Goal: Task Accomplishment & Management: Complete application form

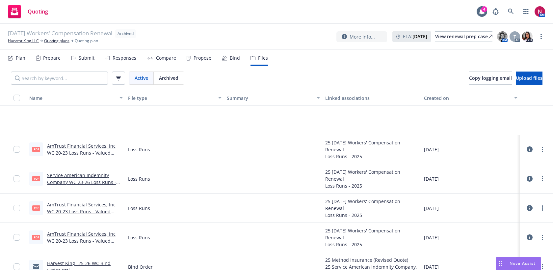
scroll to position [77, 0]
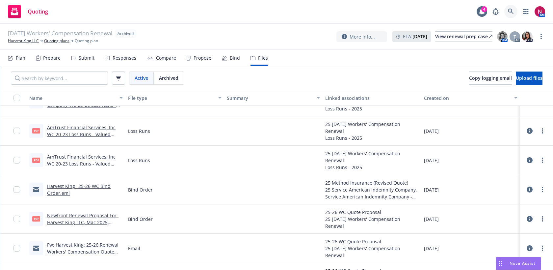
click at [509, 12] on icon at bounding box center [511, 12] width 6 height 6
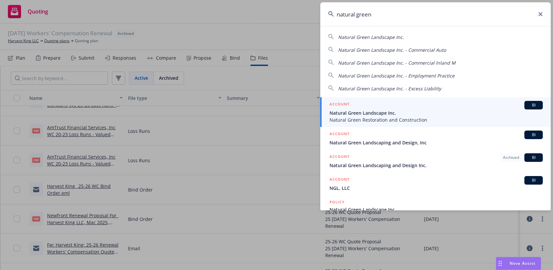
type input "natural green"
click at [422, 117] on span "Natural Green Restoration and Construction" at bounding box center [436, 119] width 213 height 7
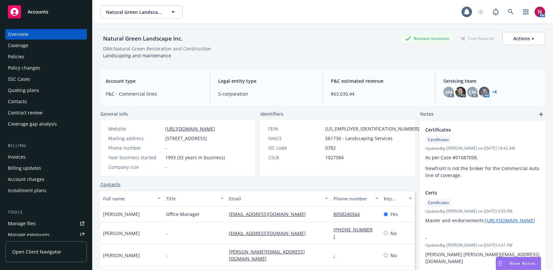
click at [42, 89] on div "Quoting plans" at bounding box center [46, 90] width 76 height 11
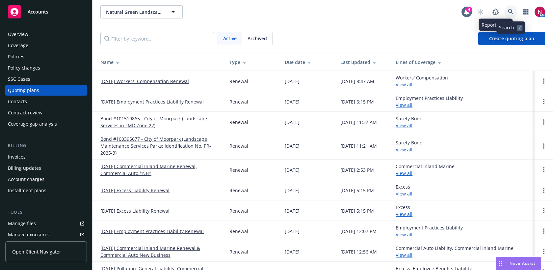
click at [515, 11] on link at bounding box center [511, 11] width 13 height 13
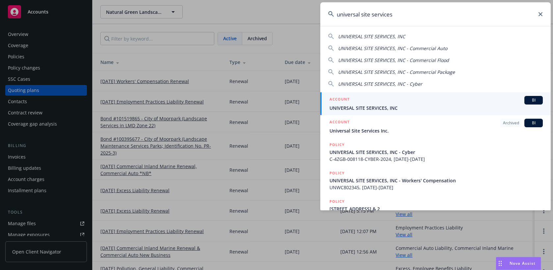
type input "universal site services"
click at [493, 103] on div "ACCOUNT BI" at bounding box center [436, 100] width 213 height 9
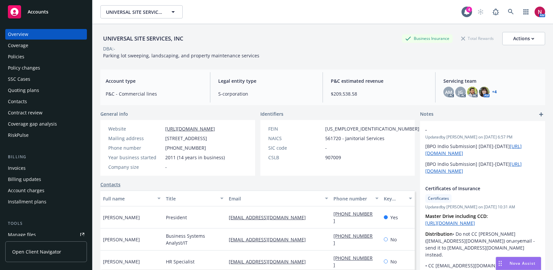
click at [32, 92] on div "Quoting plans" at bounding box center [23, 90] width 31 height 11
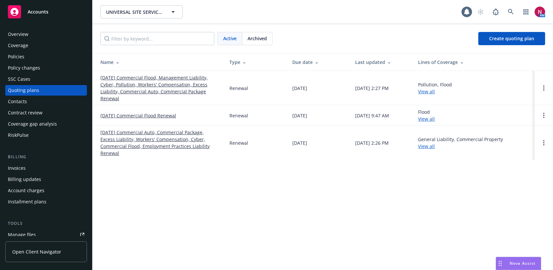
click at [118, 89] on link "[DATE] Commercial Flood, Management Liability, Cyber, Pollution, Workers' Compe…" at bounding box center [159, 88] width 119 height 28
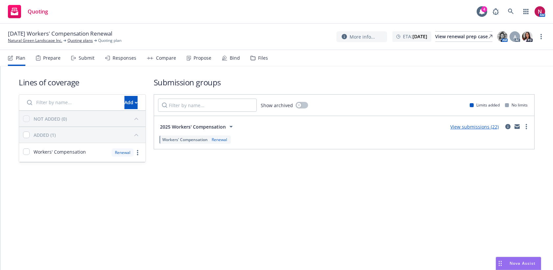
click at [87, 60] on div "Submit" at bounding box center [87, 57] width 16 height 5
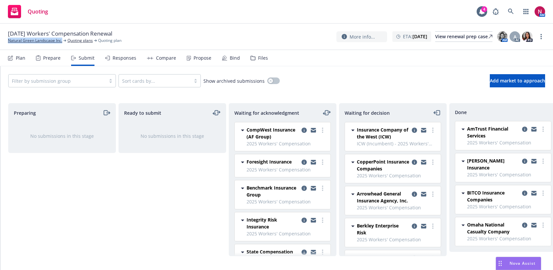
click at [262, 60] on div "Files" at bounding box center [263, 57] width 10 height 5
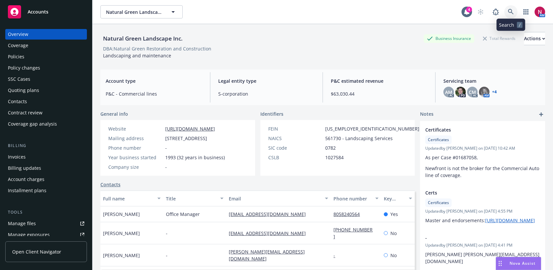
click at [513, 9] on icon at bounding box center [511, 12] width 6 height 6
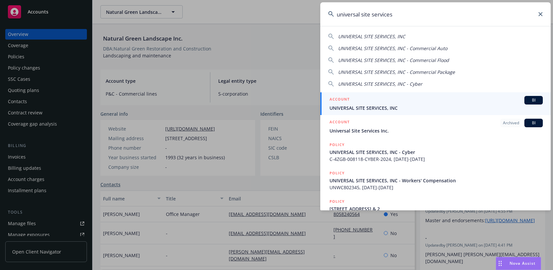
type input "universal site services"
click at [463, 96] on div "ACCOUNT BI" at bounding box center [436, 100] width 213 height 9
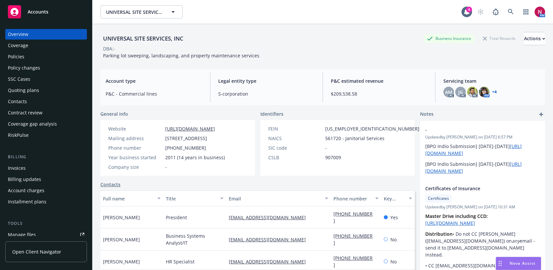
click at [23, 91] on div "Quoting plans" at bounding box center [23, 90] width 31 height 11
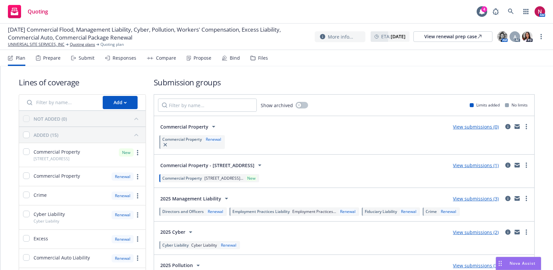
click at [262, 55] on div "Files" at bounding box center [263, 57] width 10 height 5
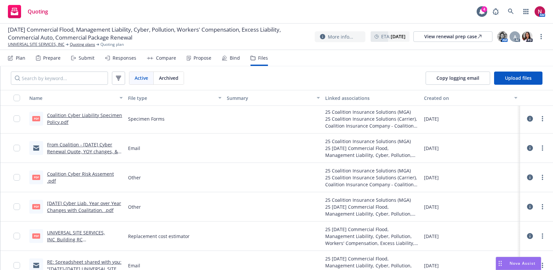
scroll to position [3174, 0]
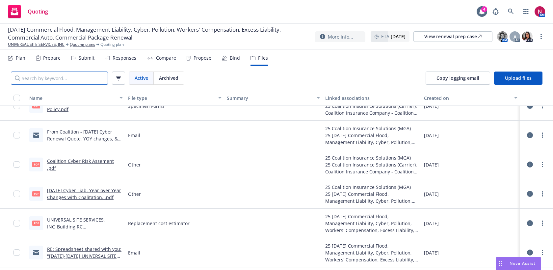
click at [76, 80] on input "Search by keyword..." at bounding box center [59, 77] width 97 height 13
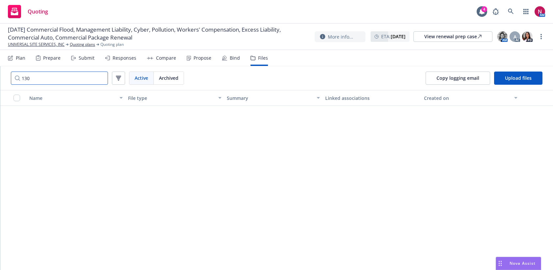
scroll to position [126, 0]
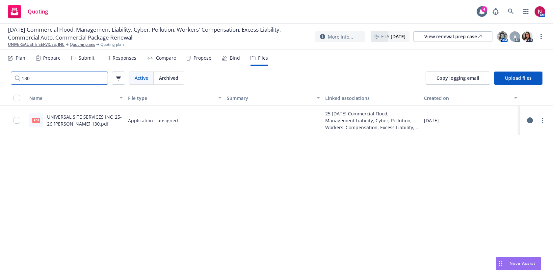
type input "130"
click at [88, 117] on link "UNIVERSAL SITE SERVICES INC_25-26 Acord 130.pdf" at bounding box center [84, 120] width 75 height 13
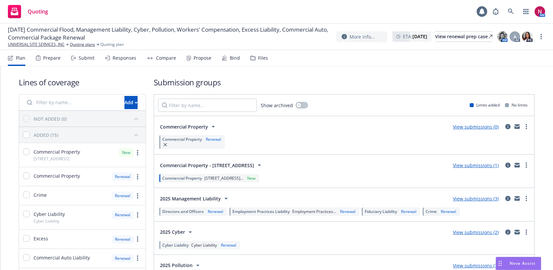
click at [260, 59] on div "Files" at bounding box center [263, 57] width 10 height 5
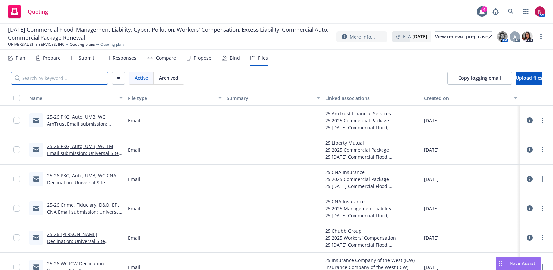
click at [82, 79] on input "Search by keyword..." at bounding box center [59, 77] width 97 height 13
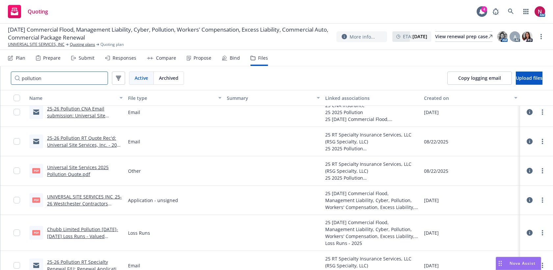
scroll to position [68, 0]
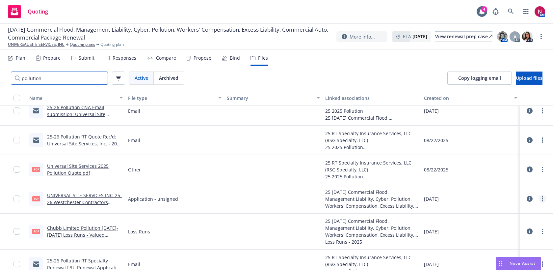
type input "pollution"
click at [544, 199] on link "more" at bounding box center [543, 199] width 8 height 8
click at [513, 227] on link "Download" at bounding box center [514, 225] width 66 height 13
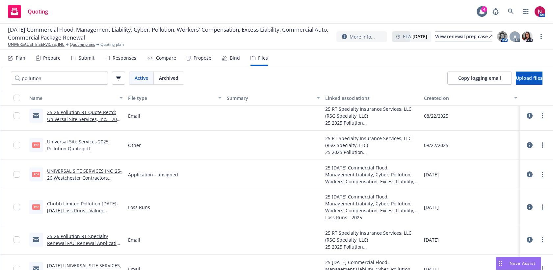
scroll to position [94, 0]
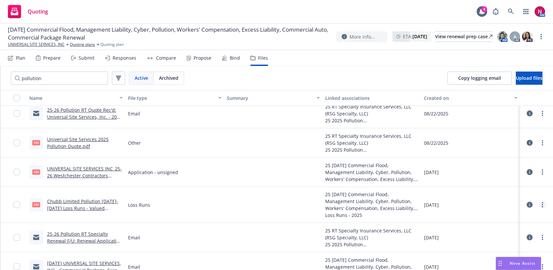
click at [544, 206] on link "more" at bounding box center [543, 205] width 8 height 8
click at [521, 229] on link "Download" at bounding box center [514, 231] width 66 height 13
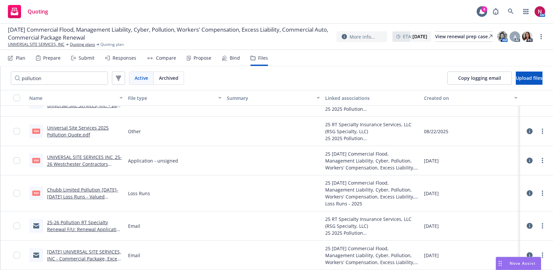
click at [83, 58] on div "Submit" at bounding box center [87, 57] width 16 height 5
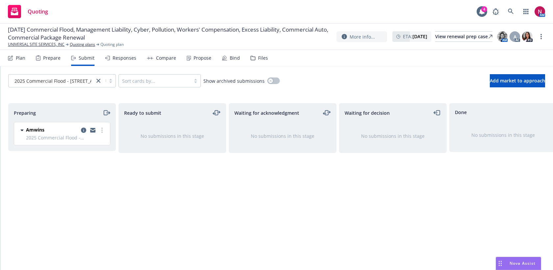
click at [70, 78] on span "2025 Commercial Flood - 760 E CAPITOL AV..." at bounding box center [62, 80] width 97 height 7
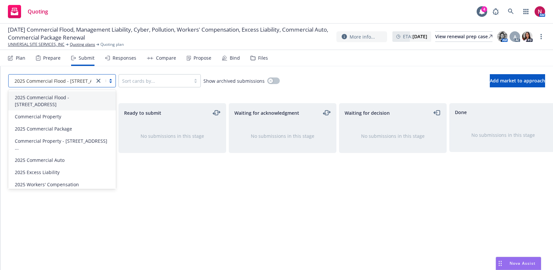
click at [66, 193] on div "2025 Pollution" at bounding box center [62, 196] width 100 height 7
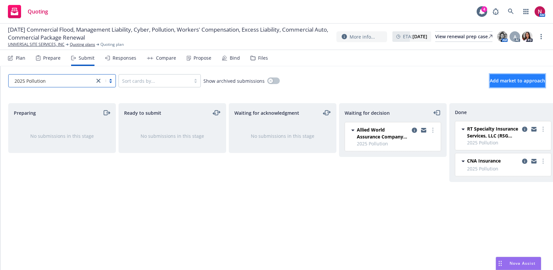
click at [524, 80] on span "Add market to approach" at bounding box center [517, 80] width 55 height 6
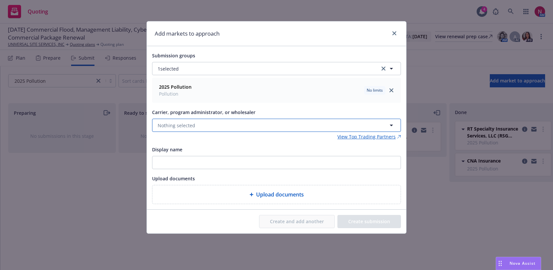
click at [250, 124] on button "Nothing selected" at bounding box center [276, 125] width 249 height 13
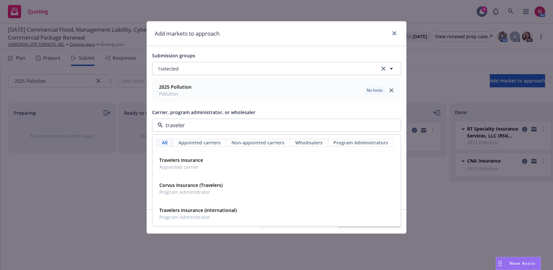
type input "travelers"
click at [208, 162] on div "Travelers Insurance Appointed carrier" at bounding box center [277, 163] width 240 height 16
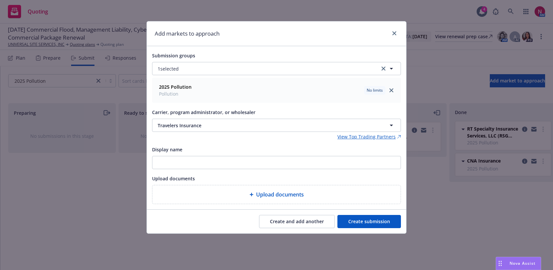
click at [370, 218] on button "Create submission" at bounding box center [370, 221] width 64 height 13
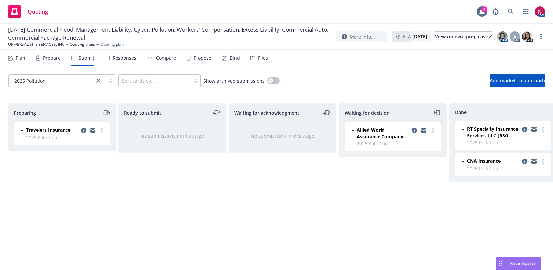
click at [108, 111] on icon "moveRight" at bounding box center [107, 113] width 8 height 8
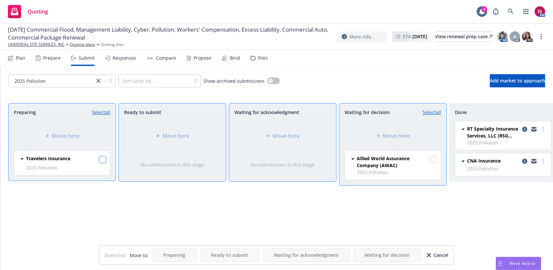
click at [102, 162] on input "checkbox" at bounding box center [102, 159] width 7 height 7
checkbox input "true"
click at [379, 138] on div "Move here" at bounding box center [392, 136] width 85 height 8
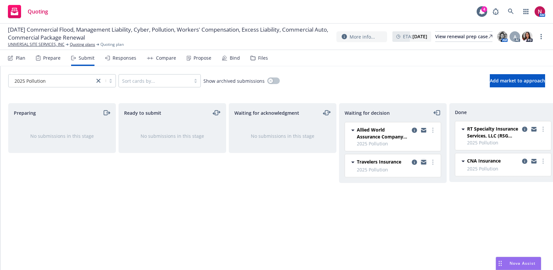
click at [425, 164] on icon "copy logging email" at bounding box center [423, 162] width 5 height 3
click at [433, 162] on circle "more" at bounding box center [432, 161] width 1 height 1
click at [413, 162] on icon "copy logging email" at bounding box center [414, 161] width 5 height 5
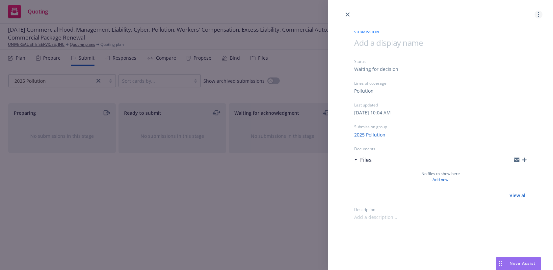
click at [540, 13] on link "more" at bounding box center [539, 15] width 8 height 8
click at [516, 45] on span "Archive submission" at bounding box center [513, 44] width 59 height 6
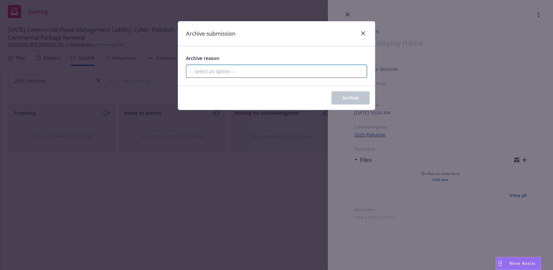
click at [282, 71] on select "-- select an option -- Carrier unresponsive Client decided not to proceed with …" at bounding box center [276, 71] width 181 height 13
select select "MADE_BY_MISTAKE"
click at [186, 65] on select "-- select an option -- Carrier unresponsive Client decided not to proceed with …" at bounding box center [276, 71] width 181 height 13
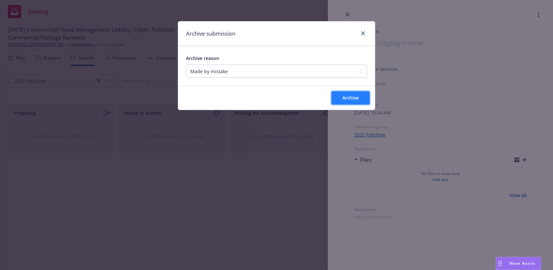
click at [343, 99] on span "Archive" at bounding box center [351, 98] width 16 height 6
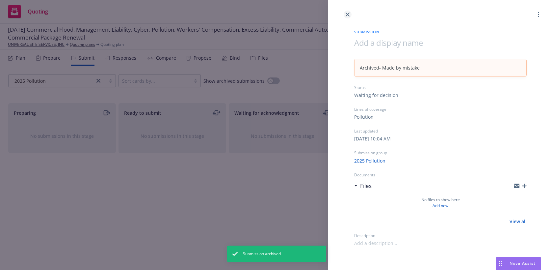
click at [348, 14] on icon "close" at bounding box center [348, 15] width 4 height 4
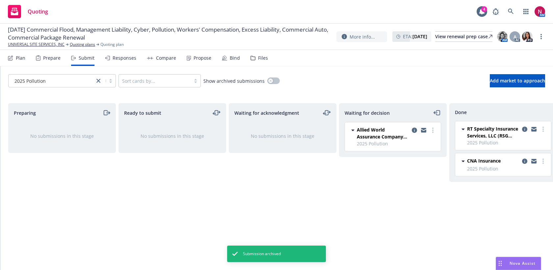
click at [73, 84] on div at bounding box center [51, 81] width 79 height 8
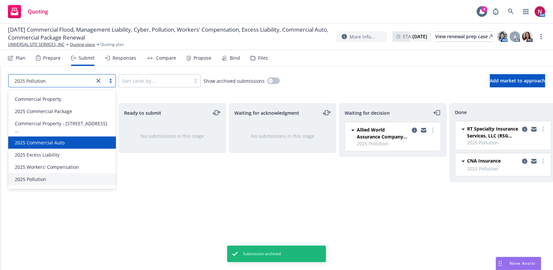
scroll to position [26, 0]
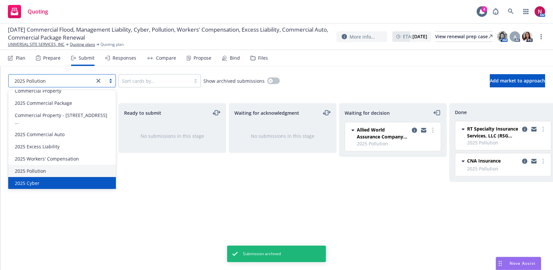
click at [48, 180] on div "2025 Cyber" at bounding box center [62, 183] width 100 height 7
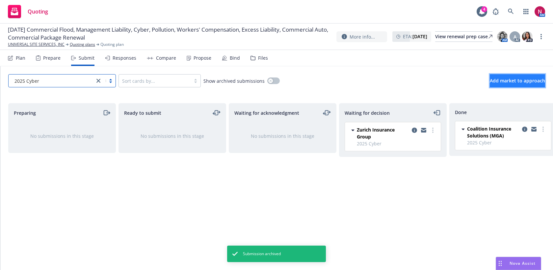
click at [490, 82] on span "Add market to approach" at bounding box center [517, 80] width 55 height 6
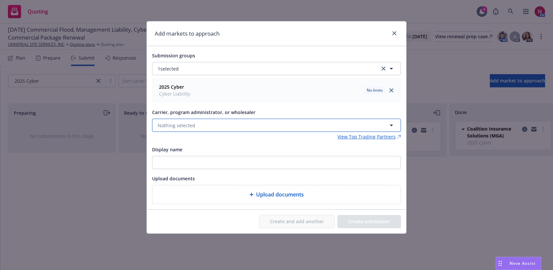
click at [238, 123] on button "Nothing selected" at bounding box center [276, 125] width 249 height 13
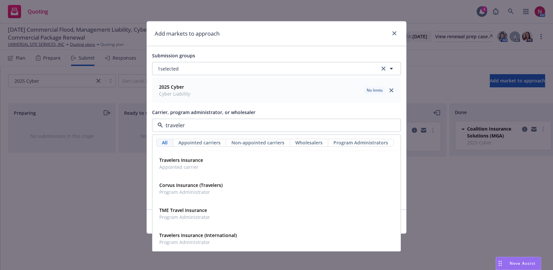
type input "travelers"
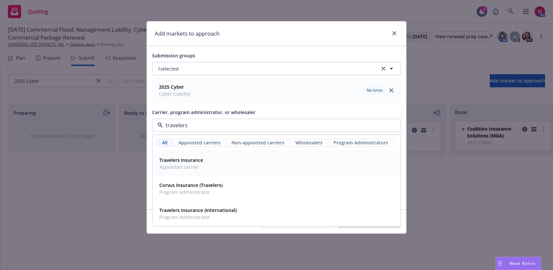
click at [231, 163] on div "Travelers Insurance Appointed carrier" at bounding box center [277, 163] width 240 height 16
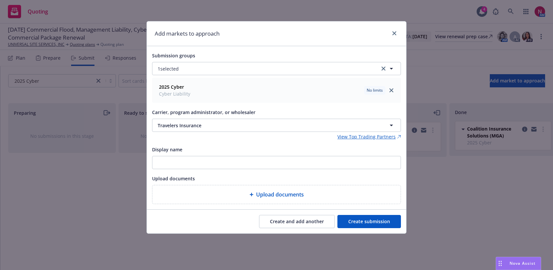
click at [381, 219] on button "Create submission" at bounding box center [370, 221] width 64 height 13
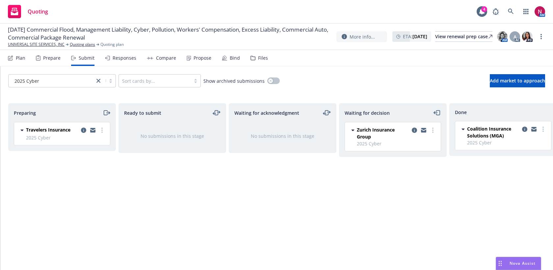
click at [108, 113] on icon "moveRight" at bounding box center [107, 113] width 3 height 0
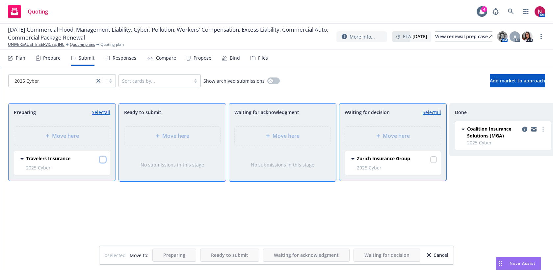
click at [104, 156] on input "checkbox" at bounding box center [102, 159] width 7 height 7
checkbox input "true"
click at [385, 130] on div "Move here" at bounding box center [393, 135] width 96 height 18
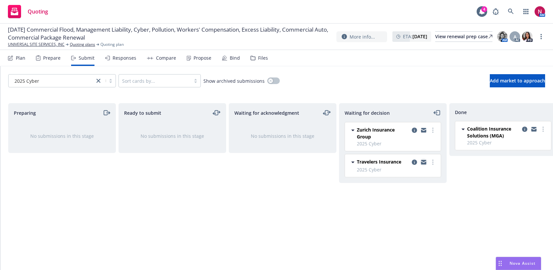
click at [422, 160] on icon "copy logging email" at bounding box center [423, 161] width 5 height 2
click at [510, 10] on icon at bounding box center [511, 12] width 6 height 6
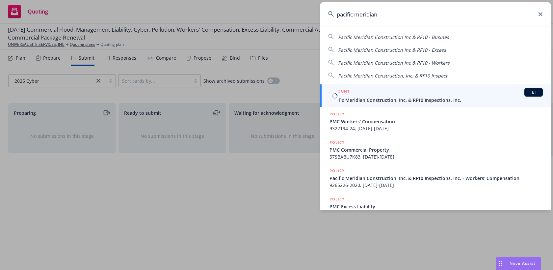
type input "pacific meridian"
click at [444, 101] on span "Pacific Meridian Construction, Inc. & RF10 Inspections, Inc." at bounding box center [436, 100] width 213 height 7
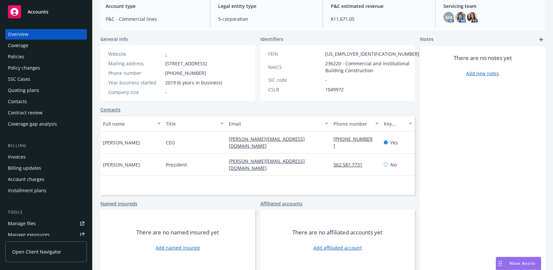
scroll to position [123, 0]
click at [110, 110] on link "Contacts" at bounding box center [110, 109] width 20 height 7
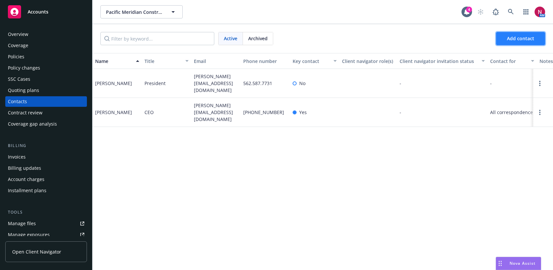
click at [528, 42] on button "Add contact" at bounding box center [520, 38] width 49 height 13
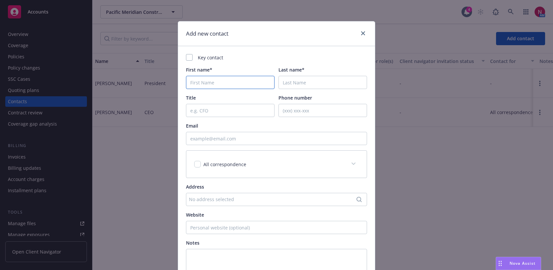
click at [246, 86] on input "First name*" at bounding box center [230, 82] width 89 height 13
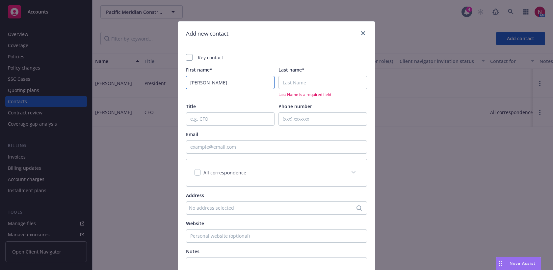
type input "[PERSON_NAME]"
click at [242, 147] on input "Email" at bounding box center [276, 146] width 181 height 13
paste input "[EMAIL_ADDRESS][DOMAIN_NAME]"
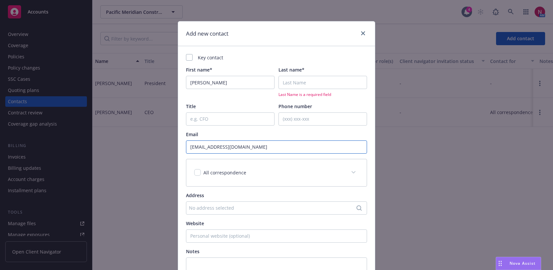
type input "[EMAIL_ADDRESS][DOMAIN_NAME]"
click at [298, 86] on input "Last name*" at bounding box center [323, 82] width 89 height 13
paste input "[PERSON_NAME]"
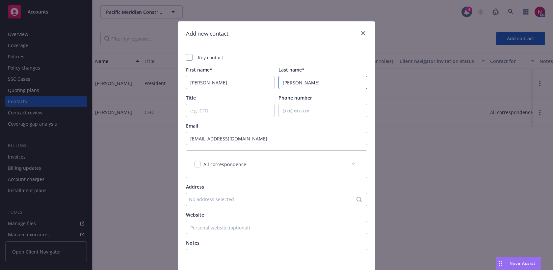
type input "[PERSON_NAME]"
click at [239, 110] on input "Title" at bounding box center [230, 110] width 89 height 13
type input "Project Manager"
click at [301, 113] on input "Phone number" at bounding box center [323, 110] width 89 height 13
paste input "702.354.4505"
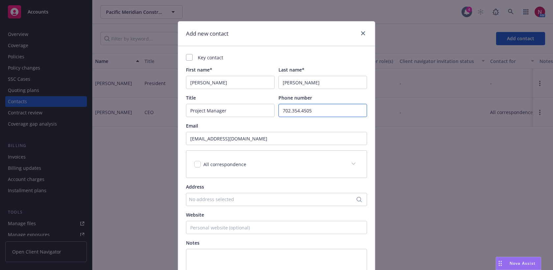
type input "702.354.4505"
click at [372, 124] on div "Key contact First name* [PERSON_NAME] name* [PERSON_NAME] Title Project Manager…" at bounding box center [276, 174] width 197 height 256
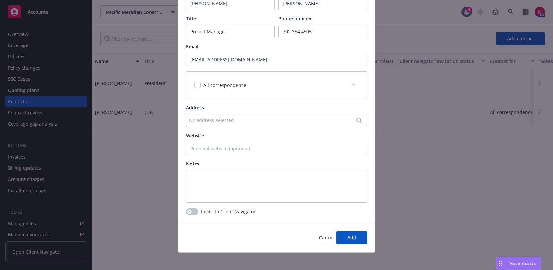
scroll to position [83, 0]
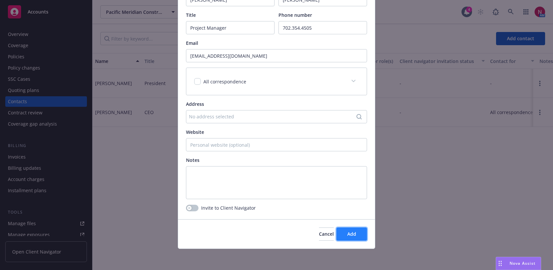
click at [350, 233] on span "Add" at bounding box center [351, 234] width 9 height 6
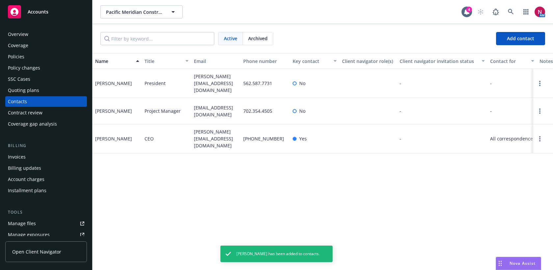
click at [37, 37] on div "Overview" at bounding box center [46, 34] width 76 height 11
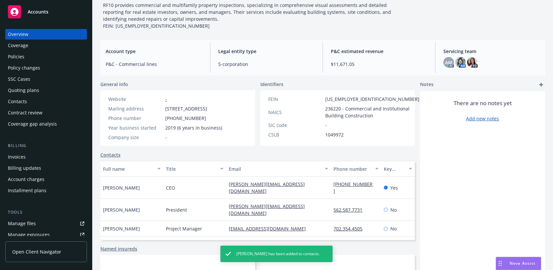
scroll to position [123, 0]
